Goal: Find specific page/section: Find specific page/section

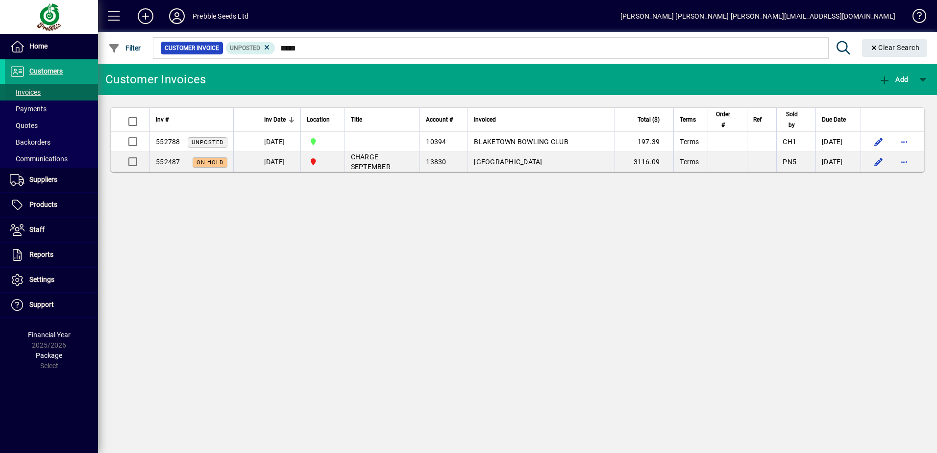
type input "*****"
click at [54, 95] on span at bounding box center [51, 92] width 93 height 24
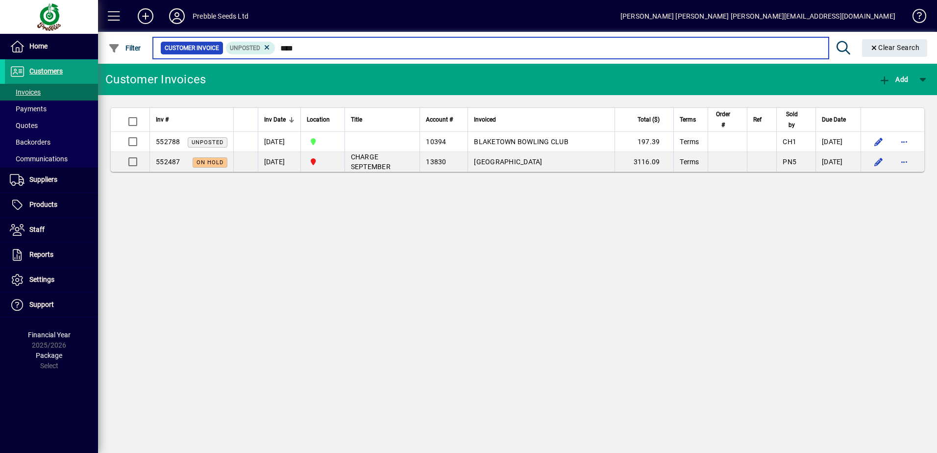
type input "****"
